Goal: Check status: Check status

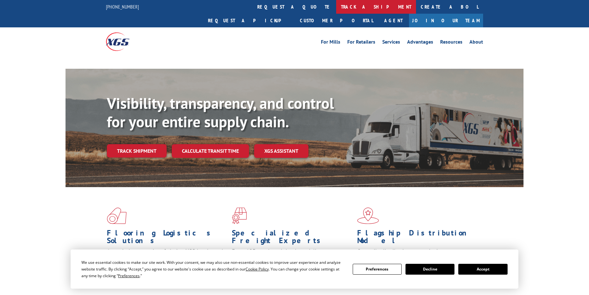
click at [336, 7] on link "track a shipment" at bounding box center [376, 7] width 80 height 14
click at [336, 10] on link "track a shipment" at bounding box center [376, 7] width 80 height 14
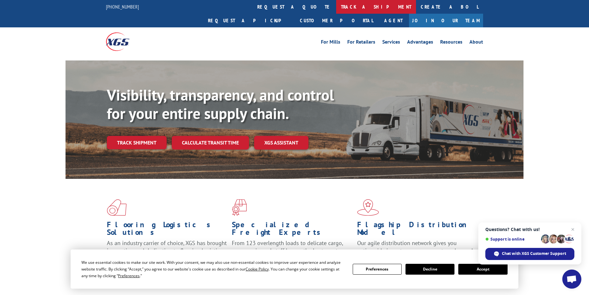
click at [336, 6] on link "track a shipment" at bounding box center [376, 7] width 80 height 14
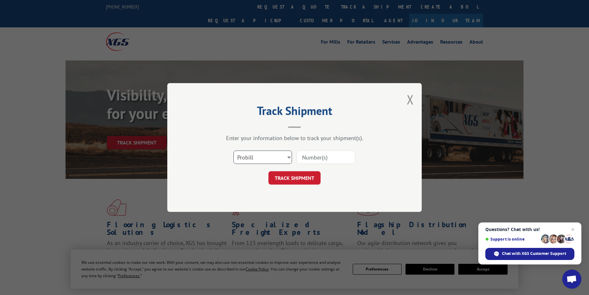
click at [233, 150] on select "Select category... Probill BOL PO" at bounding box center [262, 156] width 58 height 13
select select "bol"
click option "BOL" at bounding box center [0, 0] width 0 height 0
click at [310, 159] on input at bounding box center [326, 156] width 58 height 13
type input "7001179"
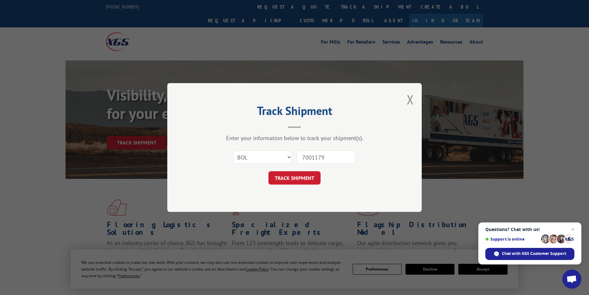
click button "TRACK SHIPMENT" at bounding box center [294, 177] width 52 height 13
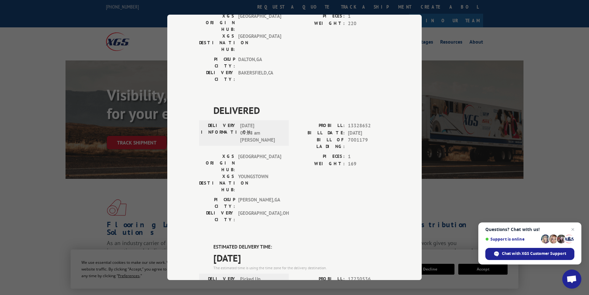
scroll to position [234, 0]
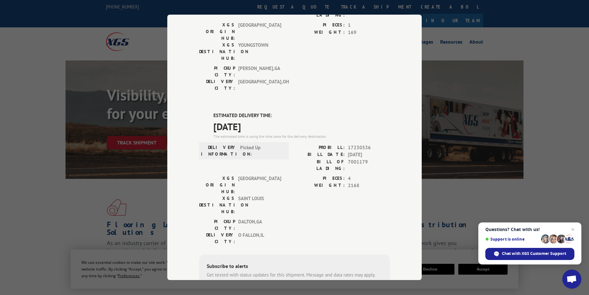
click at [456, 18] on div "Track Shipment DELIVERED DELIVERY INFORMATION: PROBILL: 7001179 BILL DATE: [DAT…" at bounding box center [294, 147] width 589 height 295
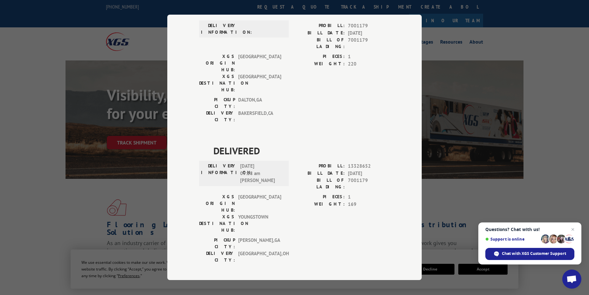
scroll to position [0, 0]
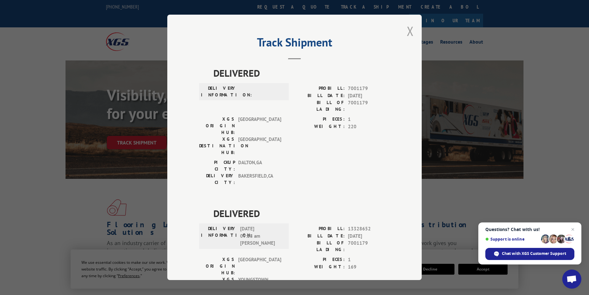
click at [407, 33] on button "Close modal" at bounding box center [410, 31] width 7 height 17
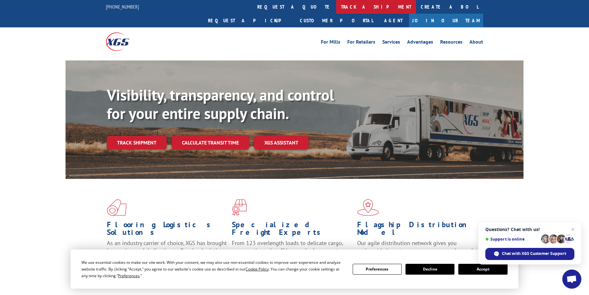
click at [336, 10] on link "track a shipment" at bounding box center [376, 7] width 80 height 14
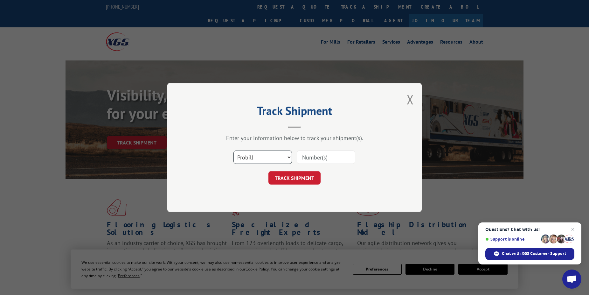
click at [233, 150] on select "Select category... Probill BOL PO" at bounding box center [262, 156] width 58 height 13
select select "bol"
click option "BOL" at bounding box center [0, 0] width 0 height 0
drag, startPoint x: 331, startPoint y: 155, endPoint x: 334, endPoint y: 155, distance: 3.2
click at [332, 155] on input at bounding box center [326, 156] width 58 height 13
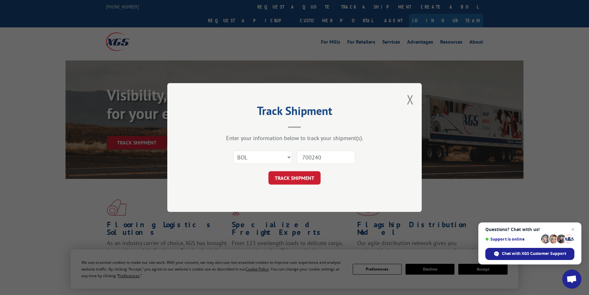
type input "7002400"
click button "TRACK SHIPMENT" at bounding box center [294, 177] width 52 height 13
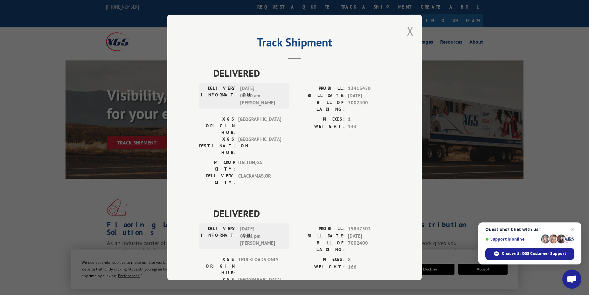
click at [408, 33] on button "Close modal" at bounding box center [410, 31] width 7 height 17
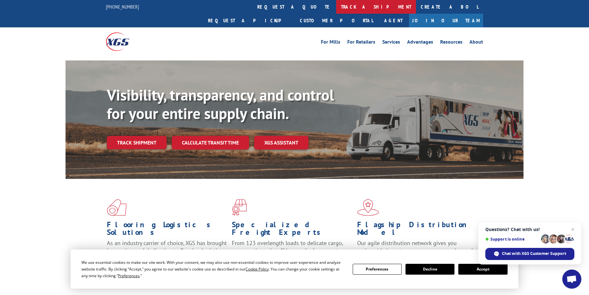
click at [336, 5] on link "track a shipment" at bounding box center [376, 7] width 80 height 14
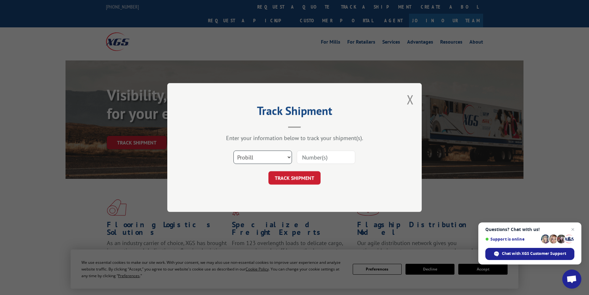
click at [233, 150] on select "Select category... Probill BOL PO" at bounding box center [262, 156] width 58 height 13
select select "bol"
click option "BOL" at bounding box center [0, 0] width 0 height 0
click at [332, 160] on input at bounding box center [326, 156] width 58 height 13
type input "6160572"
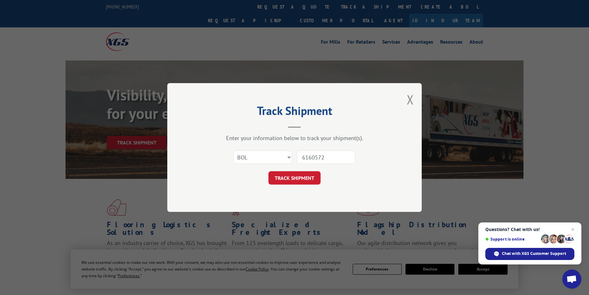
click button "TRACK SHIPMENT" at bounding box center [294, 177] width 52 height 13
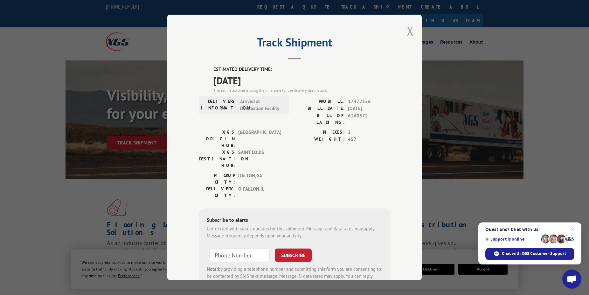
click at [407, 31] on button "Close modal" at bounding box center [410, 31] width 7 height 17
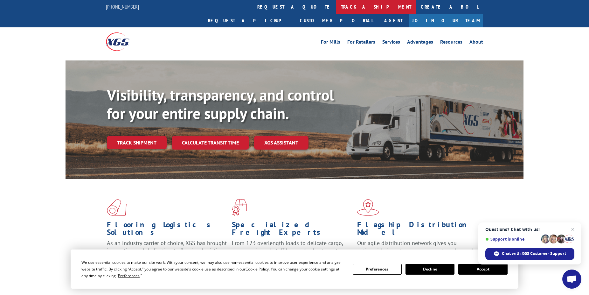
click at [336, 8] on link "track a shipment" at bounding box center [376, 7] width 80 height 14
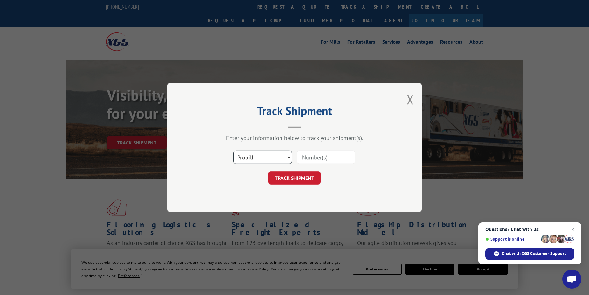
click at [233, 150] on select "Select category... Probill BOL PO" at bounding box center [262, 156] width 58 height 13
select select "bol"
click option "BOL" at bounding box center [0, 0] width 0 height 0
click at [314, 158] on input at bounding box center [326, 156] width 58 height 13
type input "7003226"
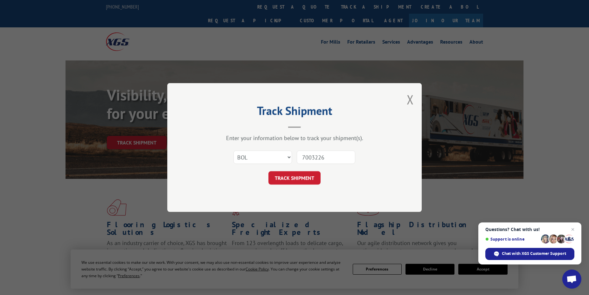
click button "TRACK SHIPMENT" at bounding box center [294, 177] width 52 height 13
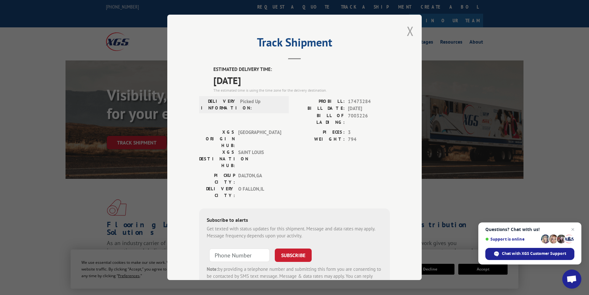
click at [407, 31] on button "Close modal" at bounding box center [410, 31] width 7 height 17
